Goal: Browse casually: Explore the website without a specific task or goal

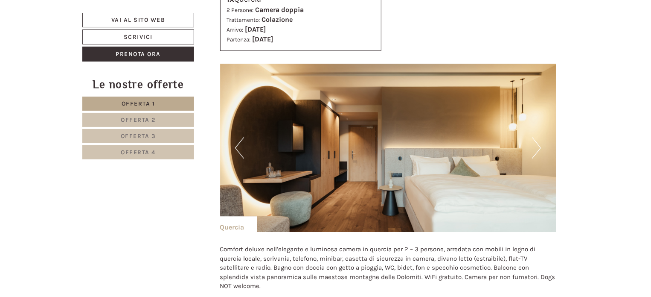
scroll to position [1238, 0]
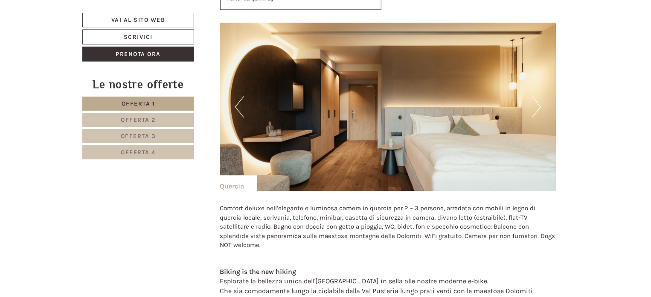
click at [539, 96] on button "Next" at bounding box center [536, 106] width 9 height 21
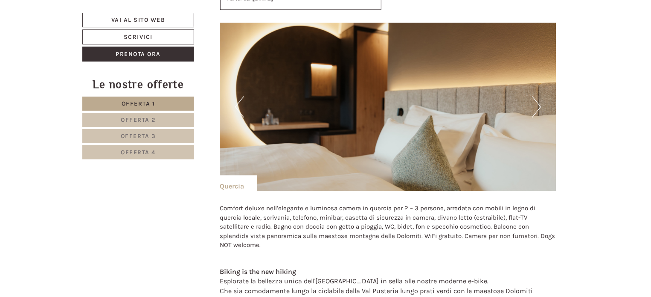
click at [539, 96] on button "Next" at bounding box center [536, 106] width 9 height 21
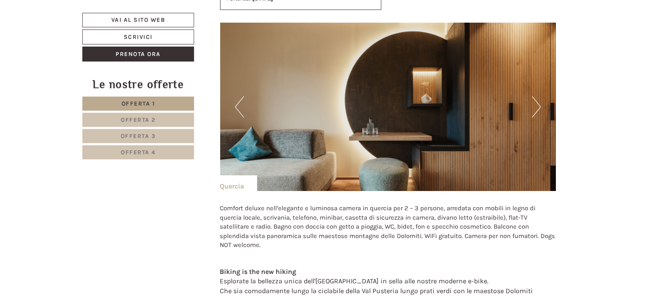
click at [539, 96] on button "Next" at bounding box center [536, 106] width 9 height 21
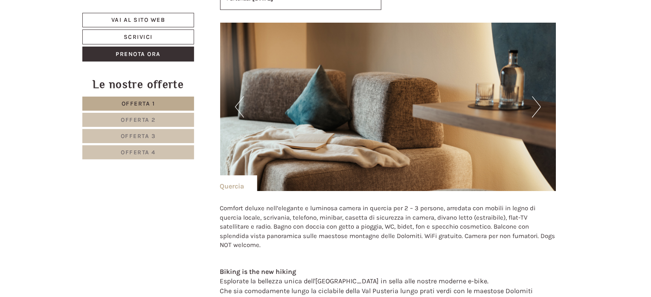
click at [539, 96] on button "Next" at bounding box center [536, 106] width 9 height 21
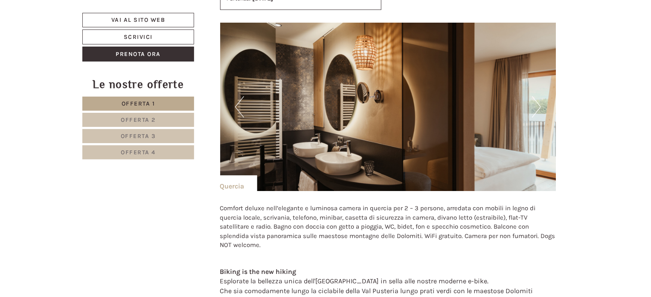
click at [539, 96] on button "Next" at bounding box center [536, 106] width 9 height 21
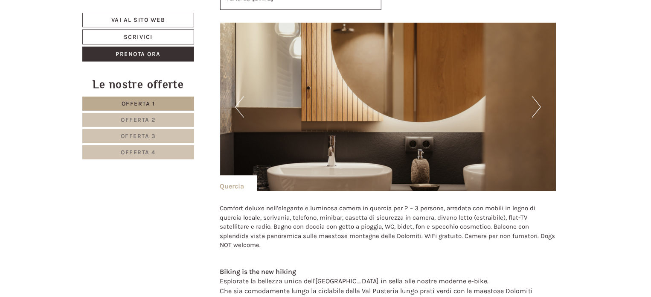
click at [539, 96] on button "Next" at bounding box center [536, 106] width 9 height 21
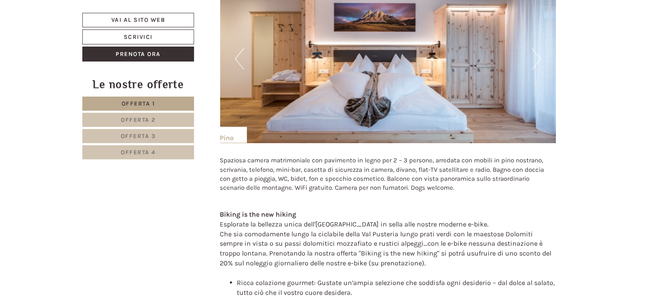
scroll to position [2006, 0]
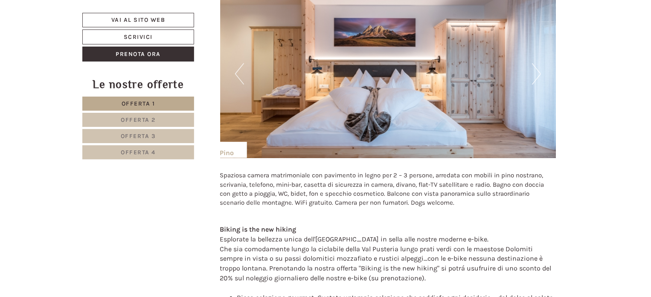
click at [537, 63] on button "Next" at bounding box center [536, 73] width 9 height 21
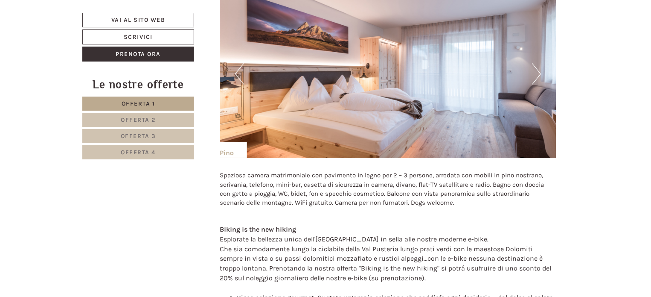
click at [537, 63] on button "Next" at bounding box center [536, 73] width 9 height 21
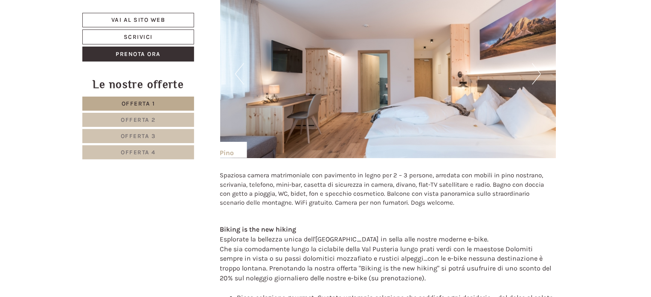
click at [537, 63] on button "Next" at bounding box center [536, 73] width 9 height 21
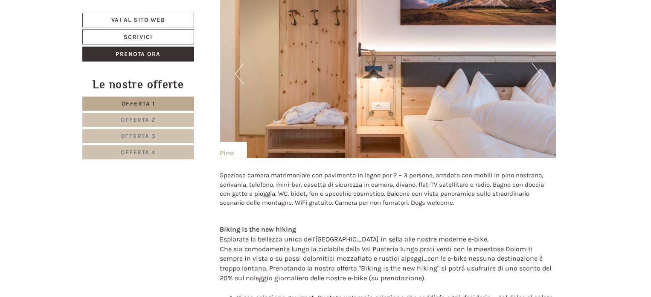
click at [537, 63] on button "Next" at bounding box center [536, 73] width 9 height 21
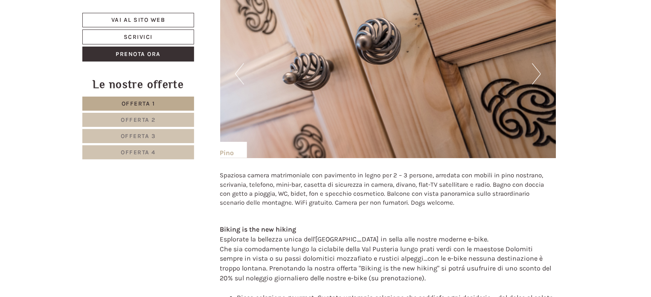
click at [537, 63] on button "Next" at bounding box center [536, 73] width 9 height 21
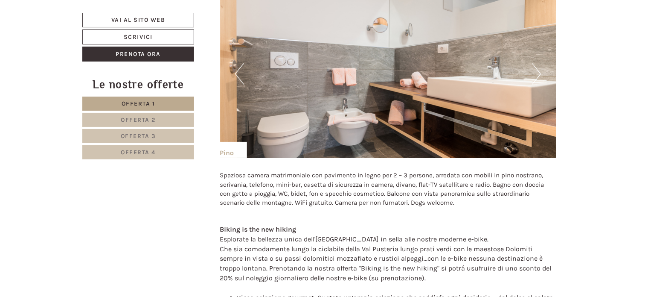
click at [537, 63] on button "Next" at bounding box center [536, 73] width 9 height 21
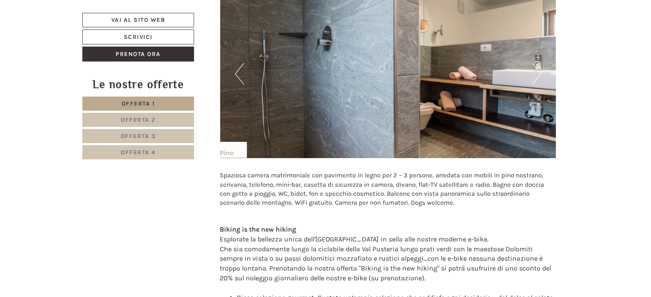
click at [537, 63] on button "Next" at bounding box center [536, 73] width 9 height 21
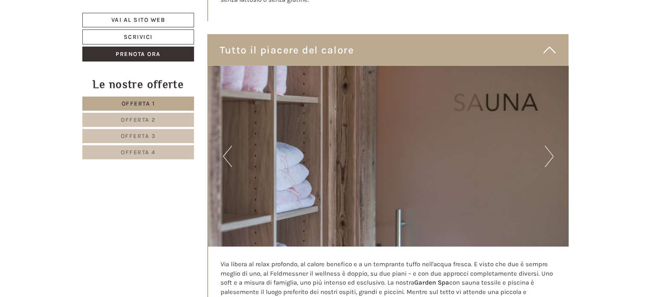
scroll to position [3542, 0]
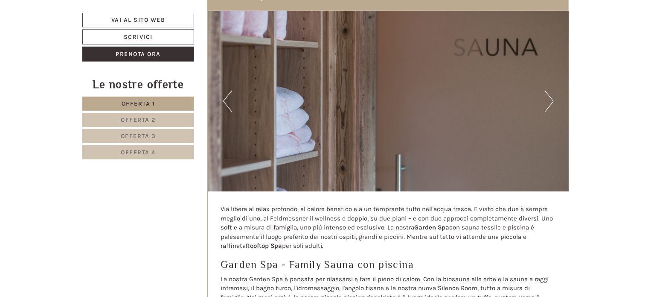
click at [548, 90] on button "Next" at bounding box center [549, 100] width 9 height 21
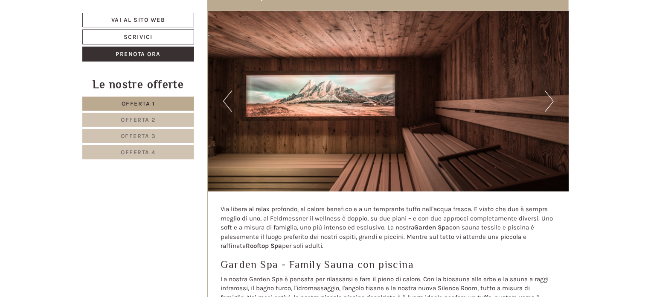
click at [548, 90] on button "Next" at bounding box center [549, 100] width 9 height 21
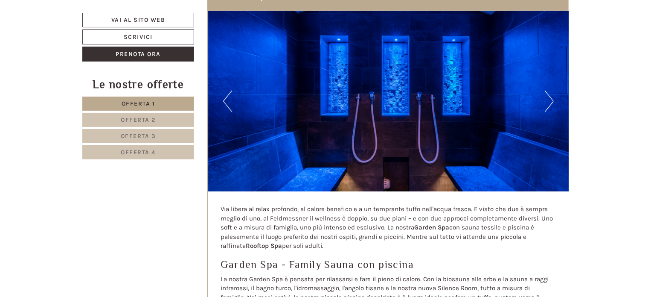
click at [548, 90] on button "Next" at bounding box center [549, 100] width 9 height 21
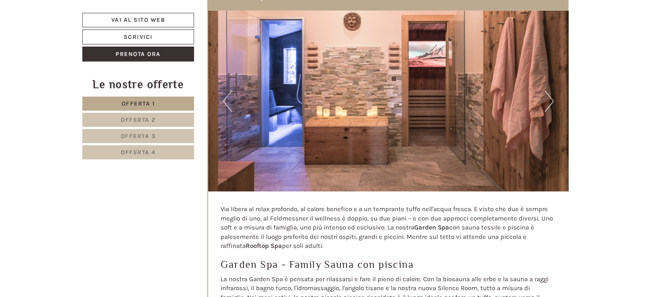
click at [548, 90] on button "Next" at bounding box center [549, 100] width 9 height 21
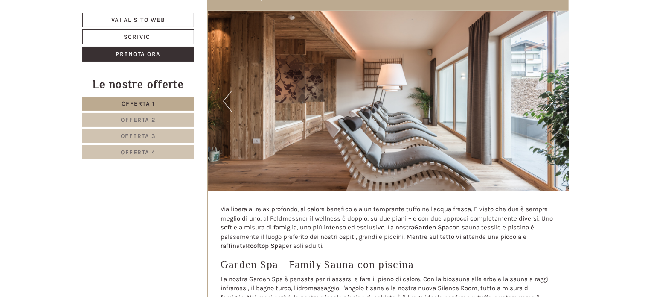
click at [548, 90] on button "Next" at bounding box center [549, 100] width 9 height 21
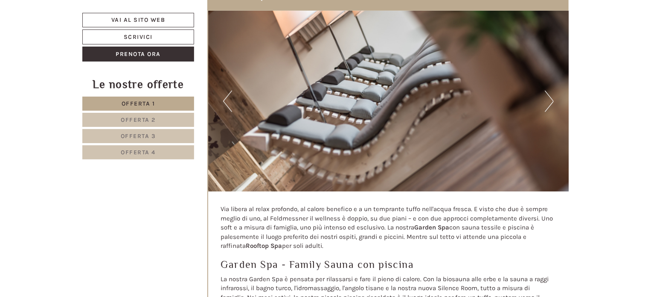
click at [548, 90] on button "Next" at bounding box center [549, 100] width 9 height 21
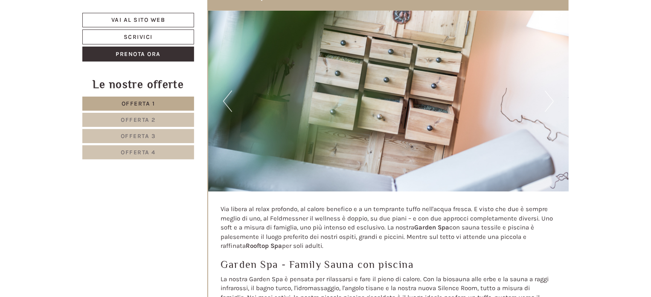
click at [548, 90] on button "Next" at bounding box center [549, 100] width 9 height 21
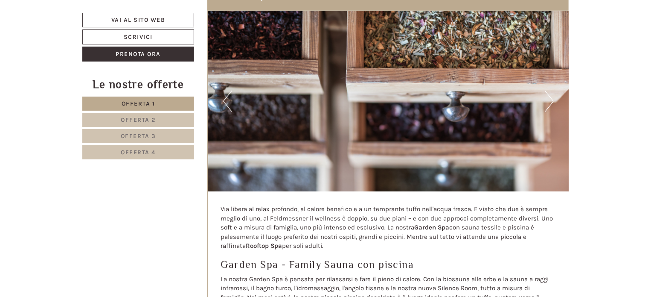
click at [548, 90] on button "Next" at bounding box center [549, 100] width 9 height 21
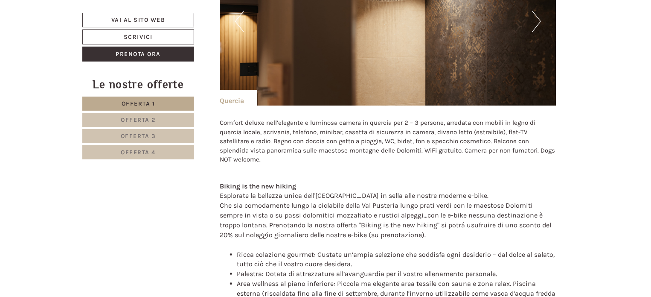
scroll to position [1195, 0]
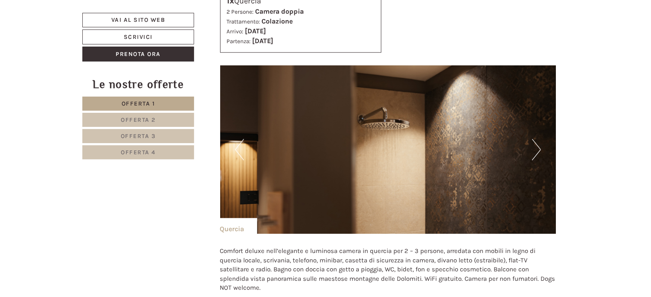
click at [538, 139] on button "Next" at bounding box center [536, 149] width 9 height 21
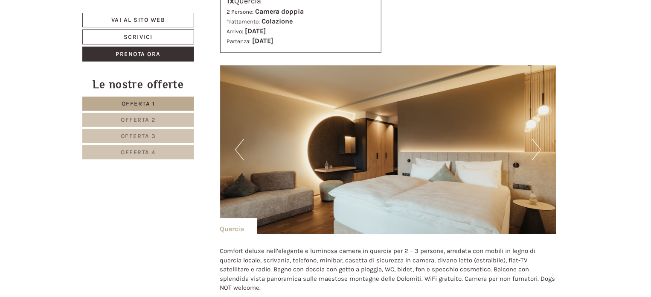
click at [538, 139] on button "Next" at bounding box center [536, 149] width 9 height 21
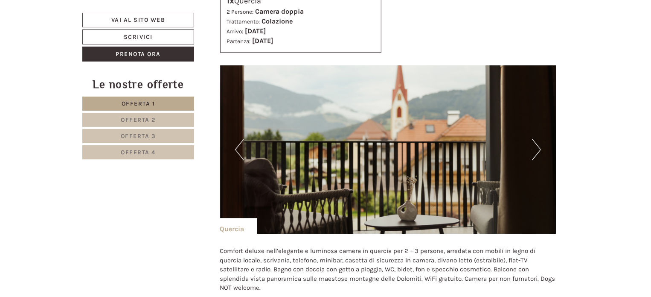
click at [538, 139] on button "Next" at bounding box center [536, 149] width 9 height 21
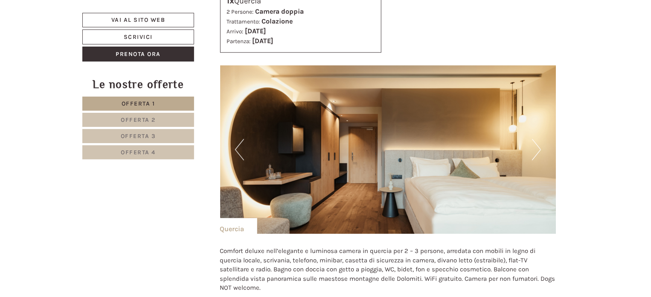
click at [538, 139] on button "Next" at bounding box center [536, 149] width 9 height 21
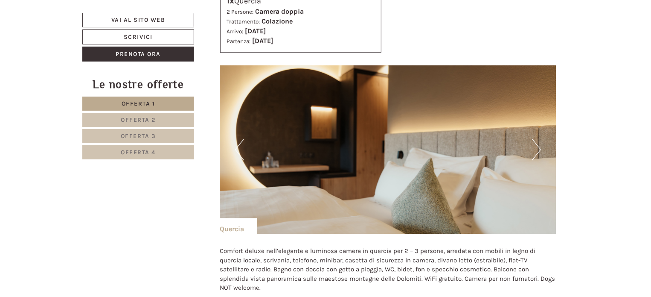
click at [538, 139] on button "Next" at bounding box center [536, 149] width 9 height 21
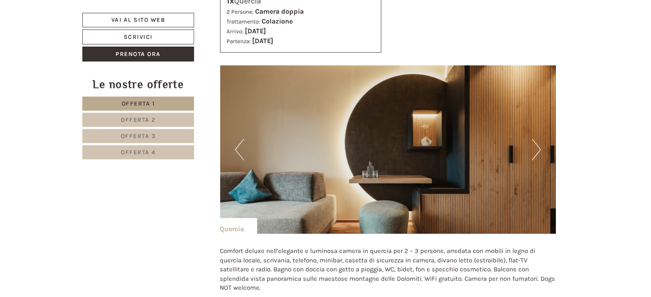
click at [538, 139] on button "Next" at bounding box center [536, 149] width 9 height 21
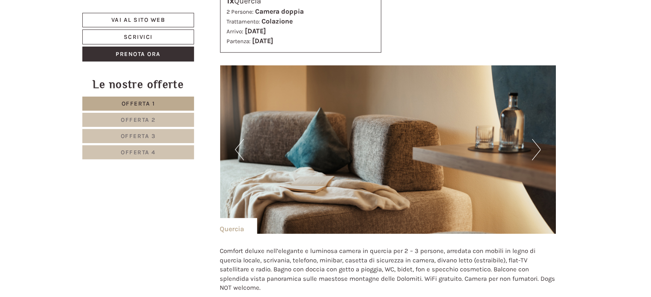
click at [538, 139] on button "Next" at bounding box center [536, 149] width 9 height 21
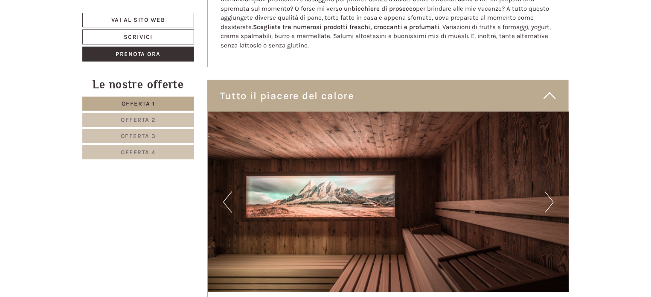
scroll to position [3456, 0]
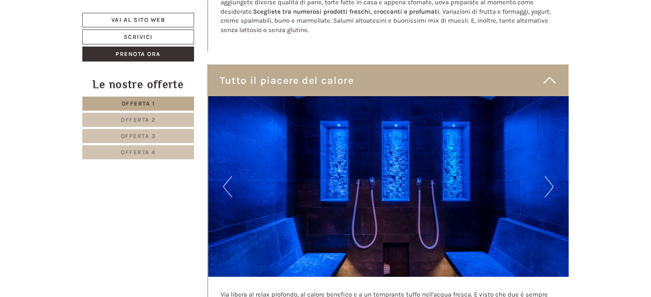
click at [550, 176] on button "Next" at bounding box center [549, 186] width 9 height 21
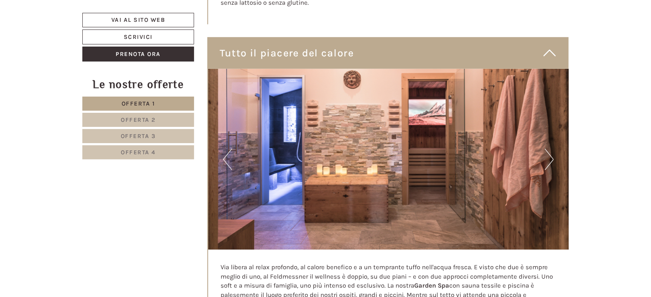
scroll to position [3499, 0]
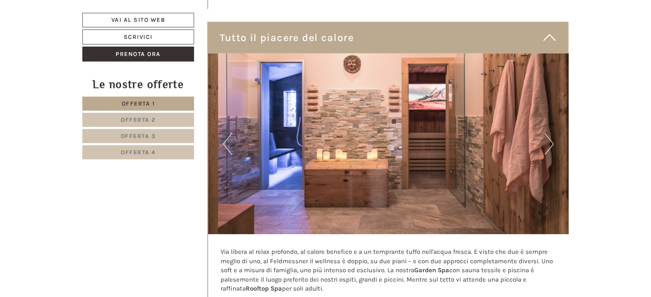
click at [550, 133] on button "Next" at bounding box center [549, 143] width 9 height 21
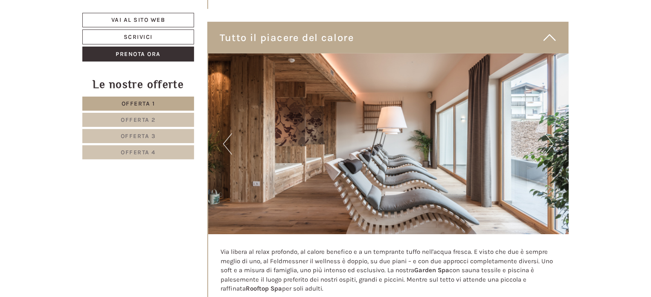
click at [550, 133] on button "Next" at bounding box center [549, 143] width 9 height 21
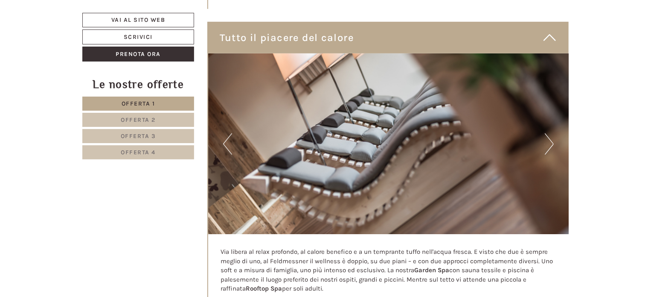
click at [550, 133] on button "Next" at bounding box center [549, 143] width 9 height 21
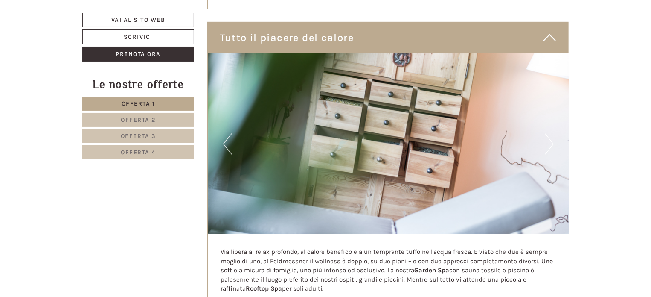
click at [550, 133] on button "Next" at bounding box center [549, 143] width 9 height 21
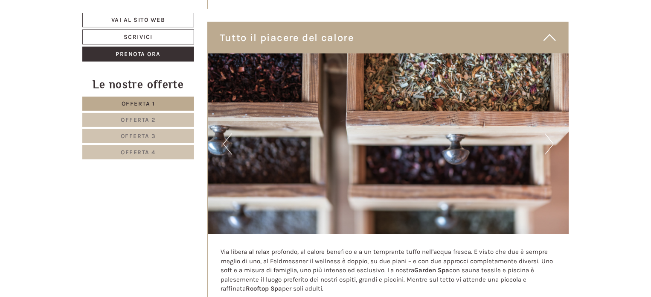
click at [550, 133] on button "Next" at bounding box center [549, 143] width 9 height 21
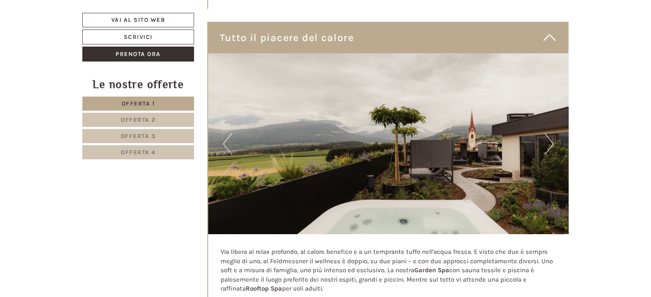
click at [550, 133] on button "Next" at bounding box center [549, 143] width 9 height 21
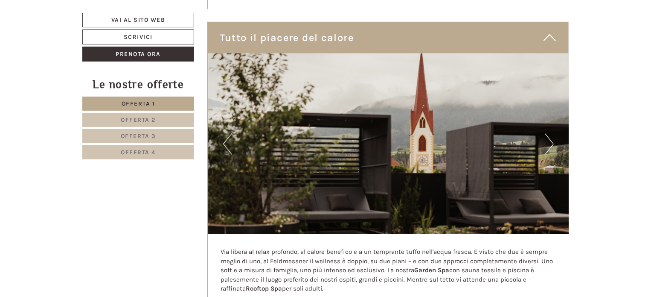
click at [550, 133] on button "Next" at bounding box center [549, 143] width 9 height 21
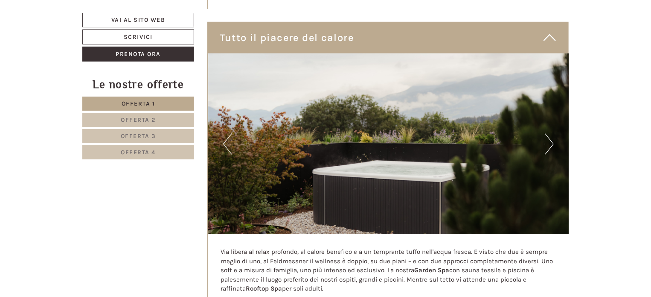
click at [550, 133] on button "Next" at bounding box center [549, 143] width 9 height 21
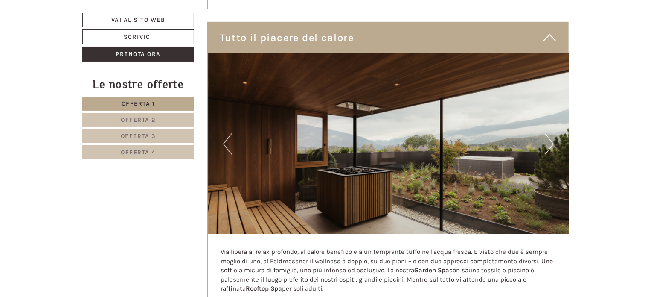
click at [550, 133] on button "Next" at bounding box center [549, 143] width 9 height 21
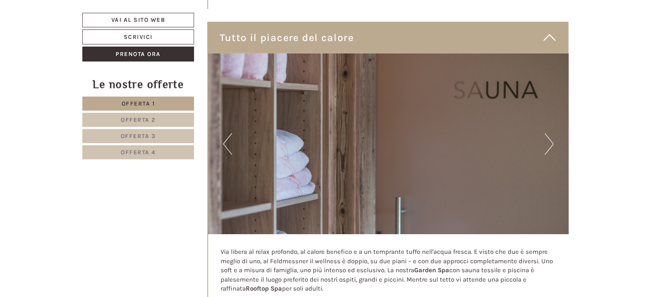
click at [550, 133] on button "Next" at bounding box center [549, 143] width 9 height 21
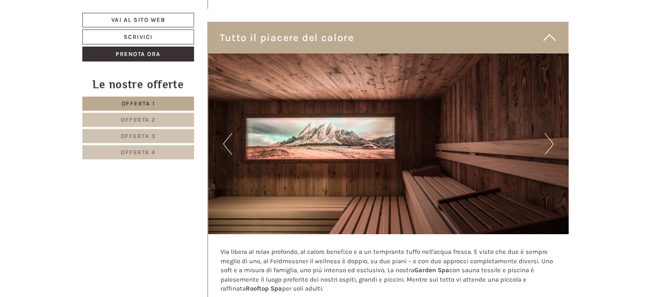
click at [550, 133] on button "Next" at bounding box center [549, 143] width 9 height 21
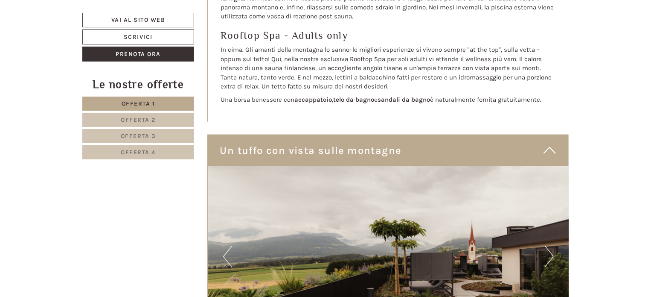
scroll to position [3883, 0]
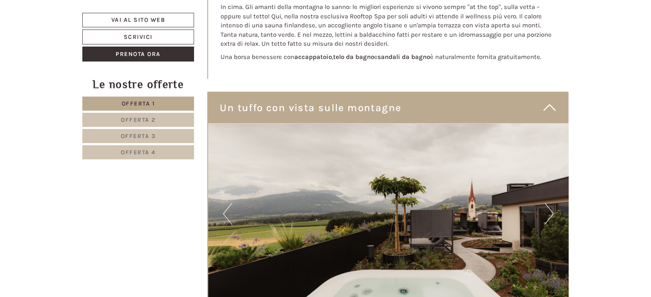
click at [550, 203] on button "Next" at bounding box center [549, 213] width 9 height 21
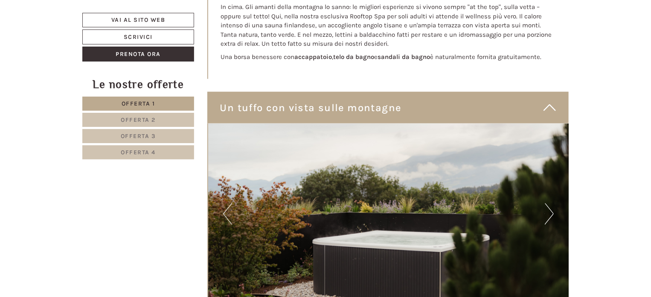
click at [551, 203] on button "Next" at bounding box center [549, 213] width 9 height 21
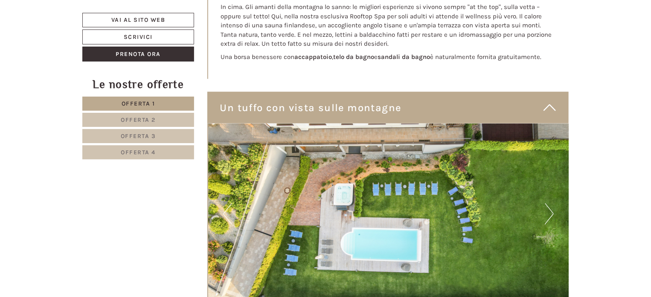
click at [551, 203] on button "Next" at bounding box center [549, 213] width 9 height 21
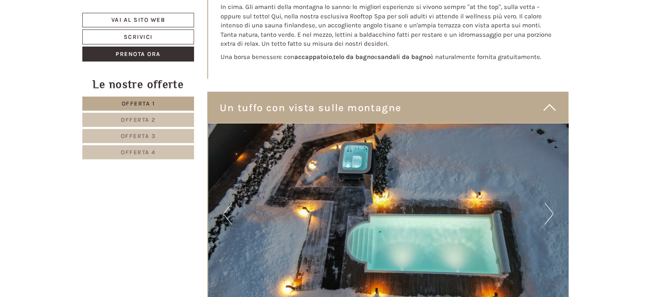
click at [551, 203] on button "Next" at bounding box center [549, 213] width 9 height 21
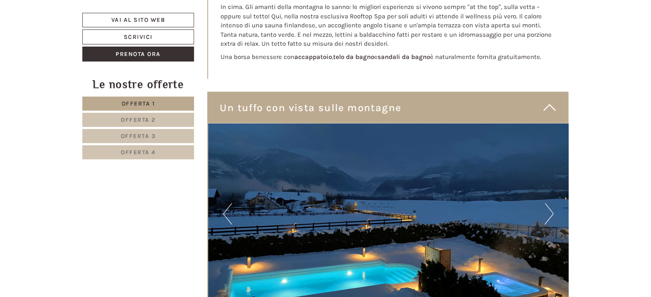
click at [551, 203] on button "Next" at bounding box center [549, 213] width 9 height 21
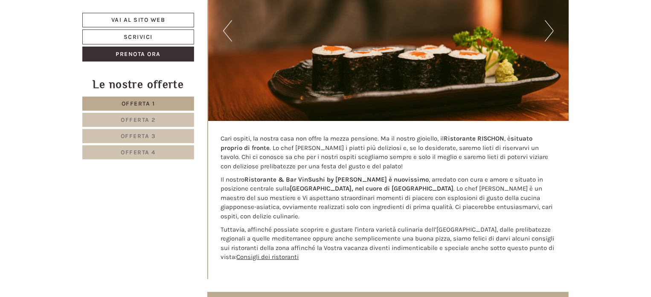
scroll to position [2902, 0]
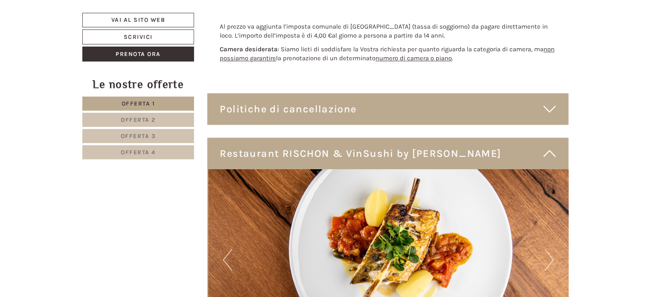
scroll to position [2731, 0]
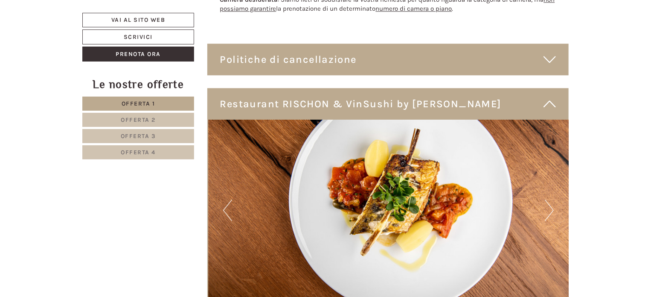
click at [551, 199] on button "Next" at bounding box center [549, 209] width 9 height 21
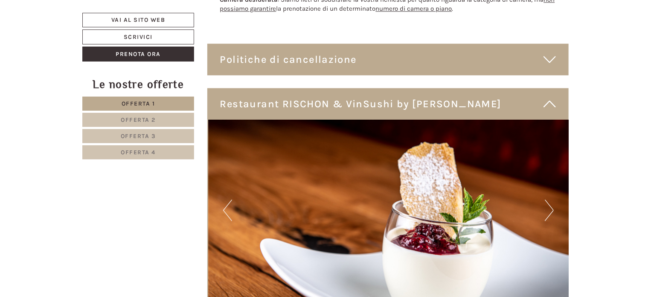
click at [551, 199] on button "Next" at bounding box center [549, 209] width 9 height 21
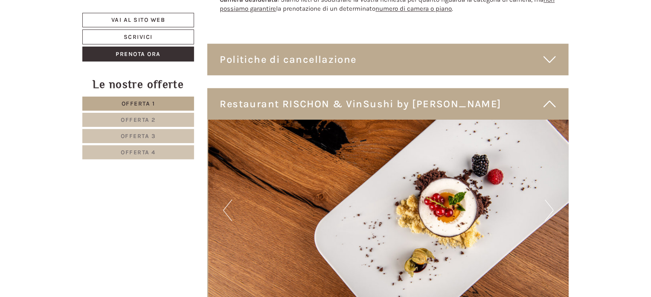
click at [551, 199] on button "Next" at bounding box center [549, 209] width 9 height 21
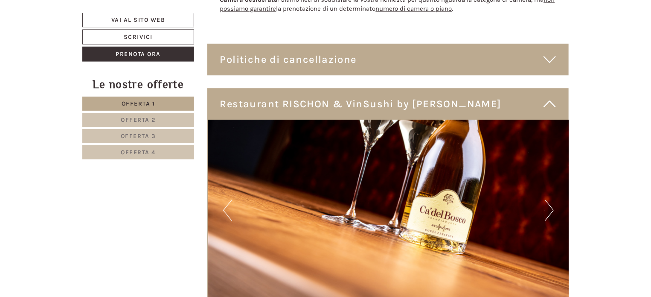
click at [551, 199] on button "Next" at bounding box center [549, 209] width 9 height 21
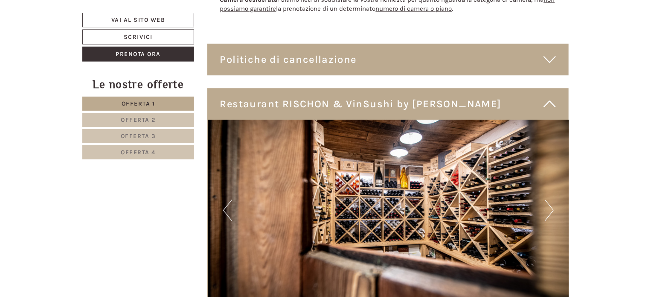
click at [551, 199] on button "Next" at bounding box center [549, 209] width 9 height 21
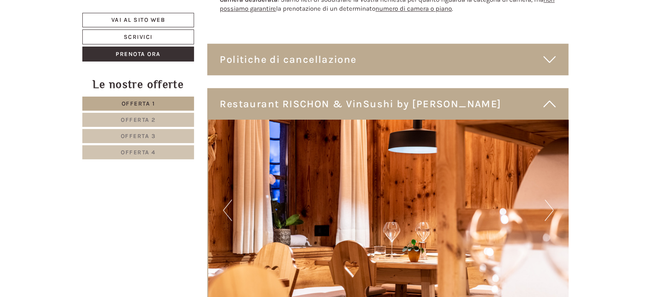
click at [551, 199] on button "Next" at bounding box center [549, 209] width 9 height 21
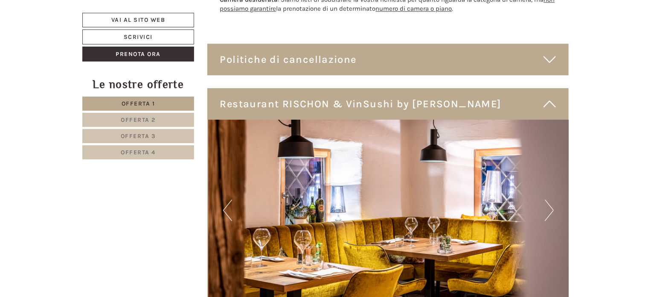
click at [551, 199] on button "Next" at bounding box center [549, 209] width 9 height 21
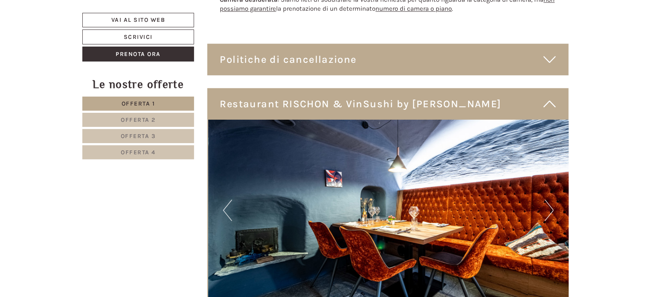
click at [551, 199] on button "Next" at bounding box center [549, 209] width 9 height 21
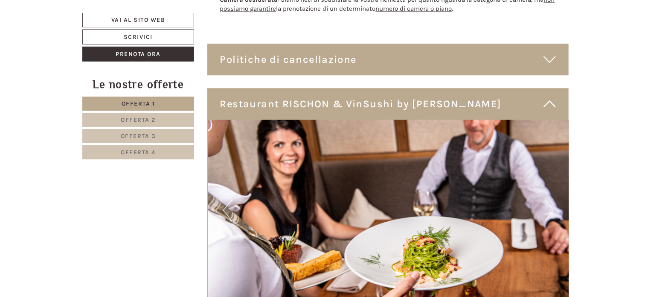
click at [551, 199] on button "Next" at bounding box center [549, 209] width 9 height 21
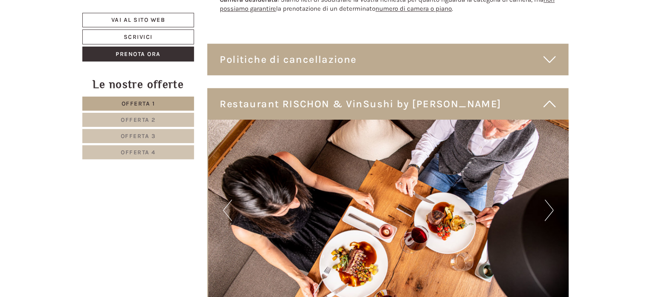
click at [551, 199] on button "Next" at bounding box center [549, 209] width 9 height 21
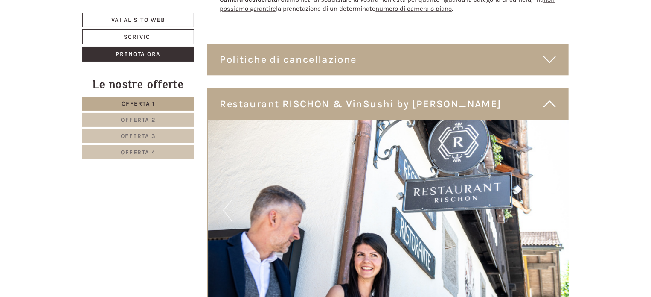
click at [551, 199] on button "Next" at bounding box center [549, 209] width 9 height 21
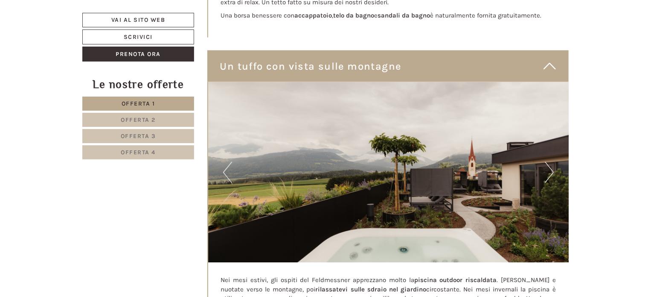
scroll to position [3926, 0]
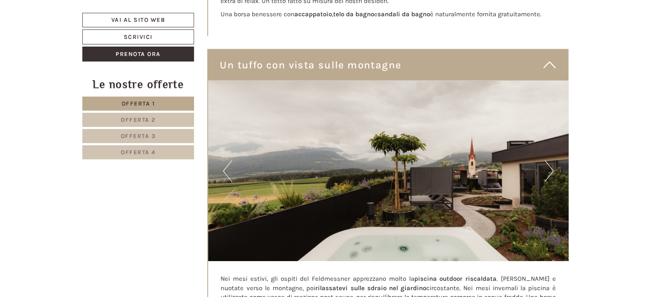
click at [550, 160] on button "Next" at bounding box center [549, 170] width 9 height 21
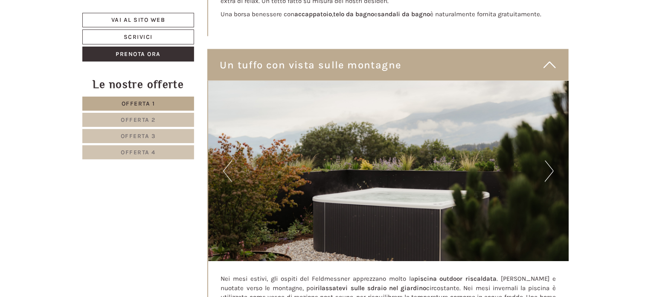
click at [550, 160] on button "Next" at bounding box center [549, 170] width 9 height 21
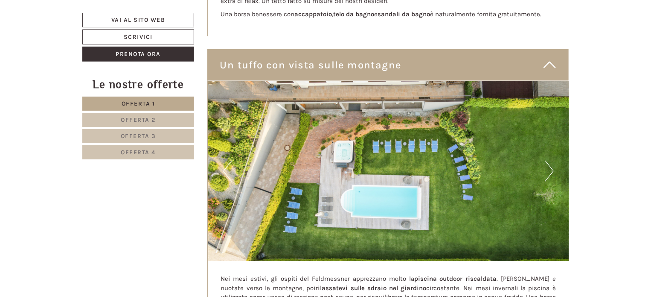
click at [550, 160] on button "Next" at bounding box center [549, 170] width 9 height 21
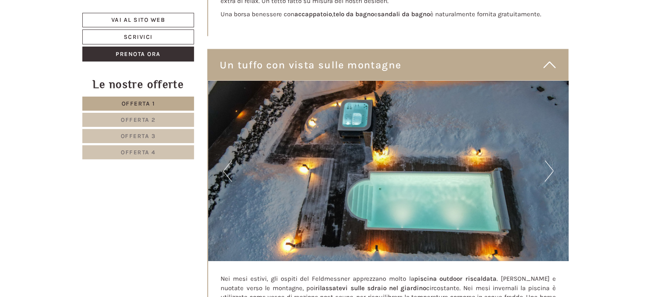
click at [550, 160] on button "Next" at bounding box center [549, 170] width 9 height 21
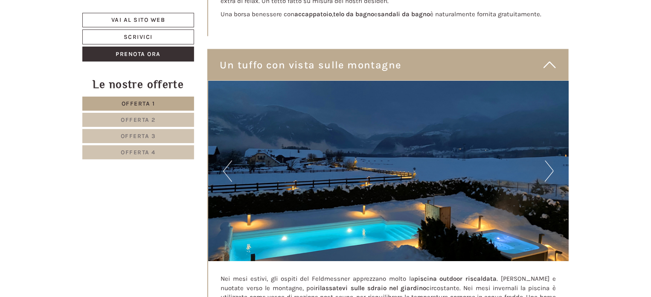
click at [550, 160] on button "Next" at bounding box center [549, 170] width 9 height 21
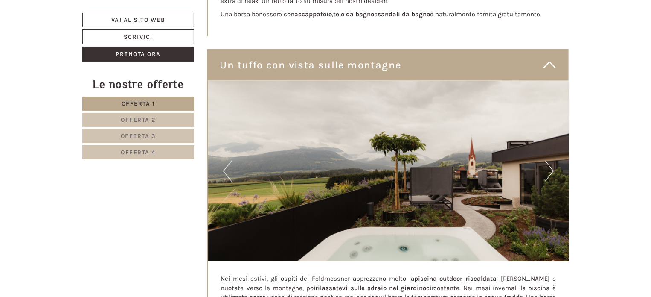
click at [550, 160] on button "Next" at bounding box center [549, 170] width 9 height 21
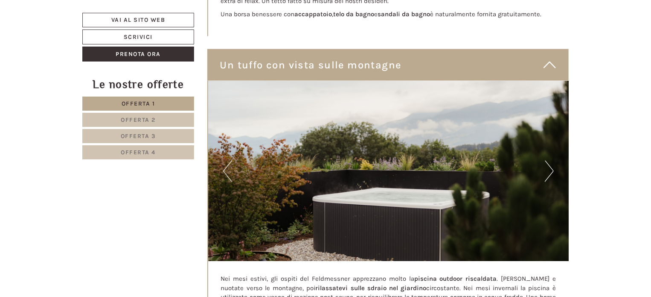
click at [550, 160] on button "Next" at bounding box center [549, 170] width 9 height 21
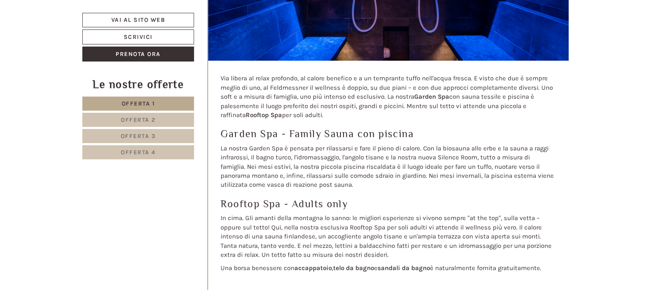
scroll to position [3627, 0]
